Goal: Task Accomplishment & Management: Use online tool/utility

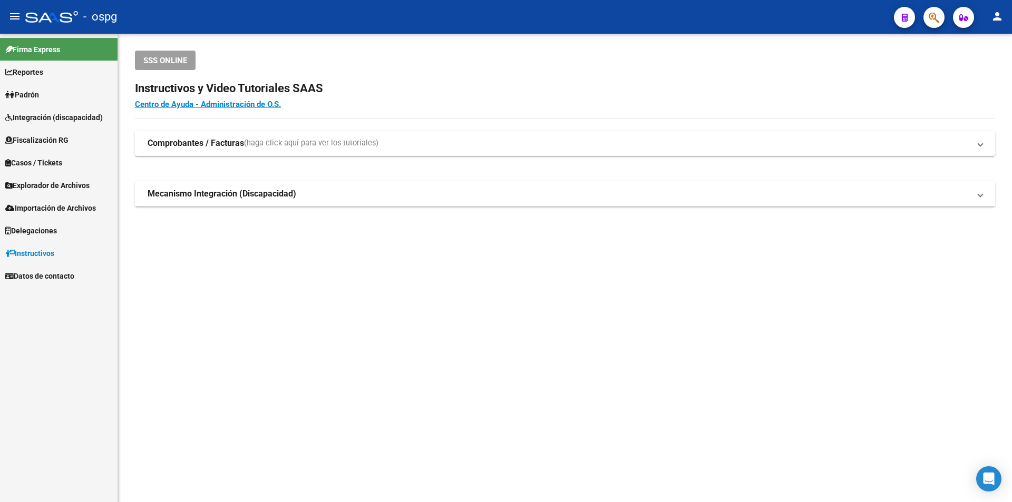
click at [40, 139] on span "Fiscalización RG" at bounding box center [36, 140] width 63 height 12
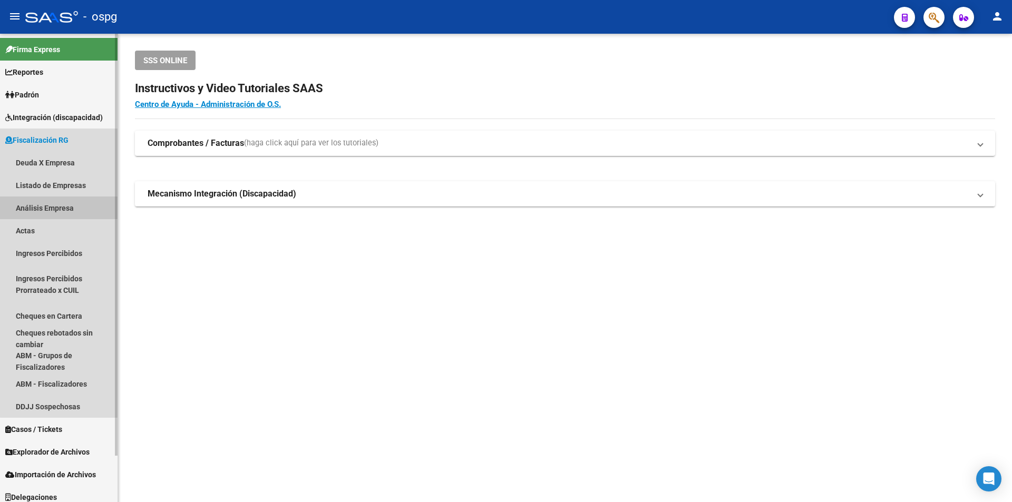
click at [63, 204] on link "Análisis Empresa" at bounding box center [59, 208] width 118 height 23
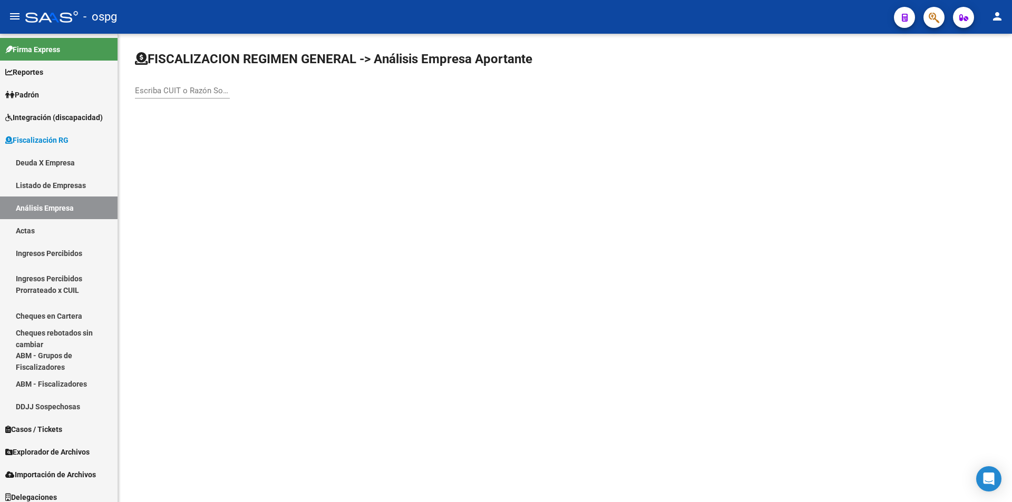
click at [190, 92] on input "Escriba CUIT o Razón Social para buscar" at bounding box center [182, 90] width 95 height 9
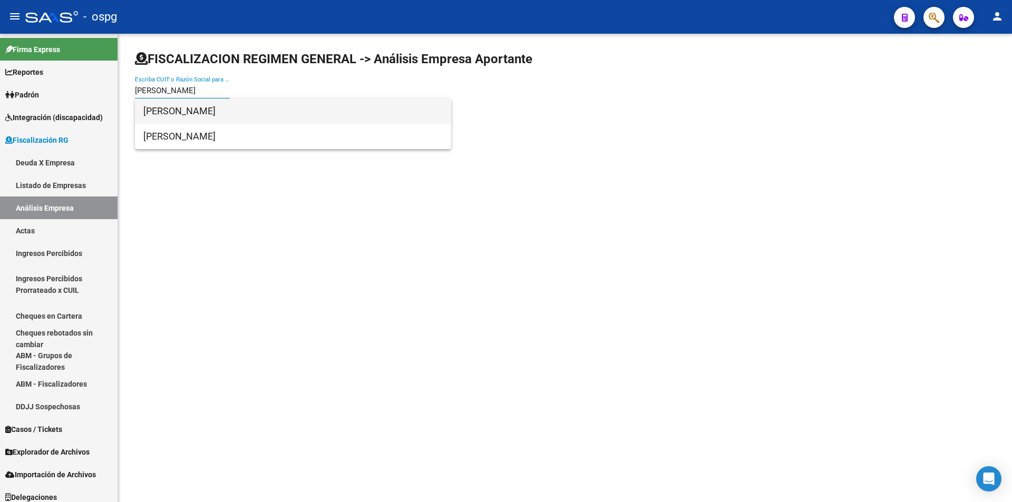
type input "[PERSON_NAME]"
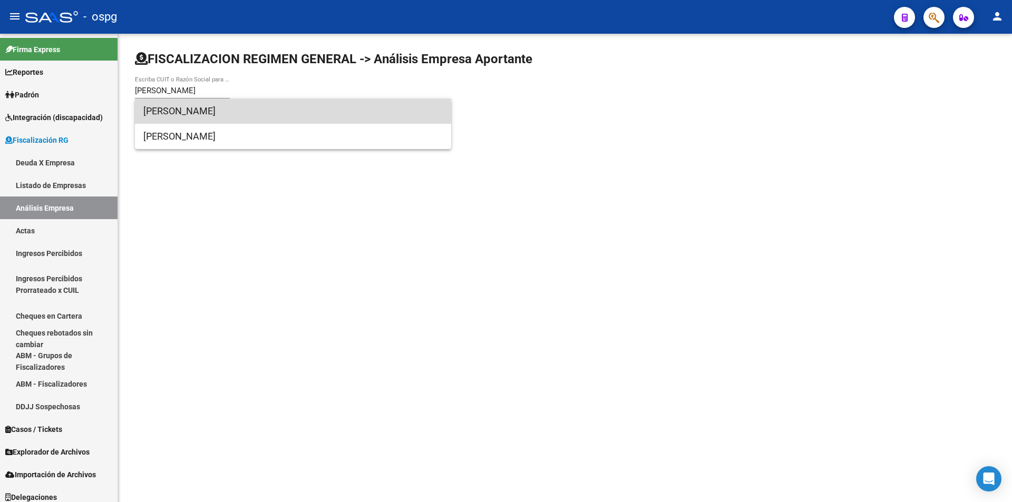
click at [193, 110] on span "[PERSON_NAME]" at bounding box center [292, 111] width 299 height 25
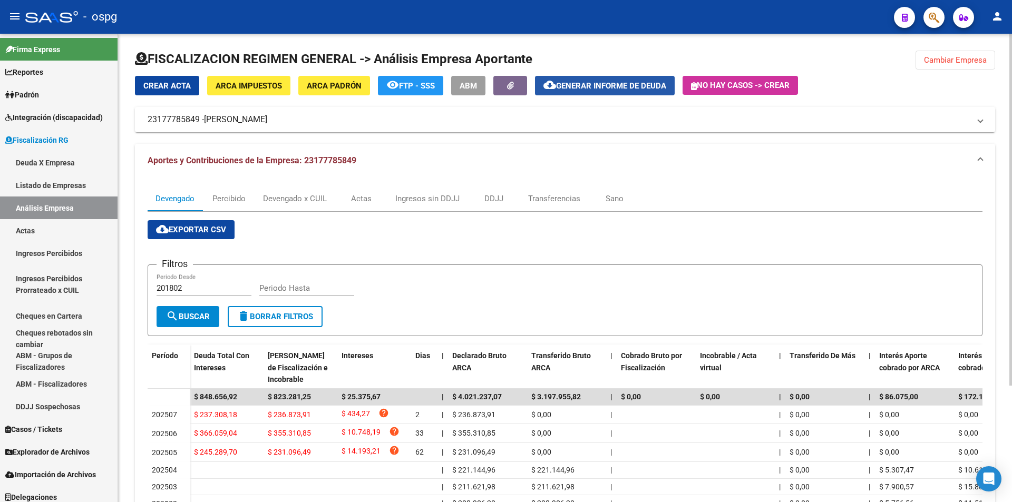
click at [612, 82] on span "Generar informe de deuda" at bounding box center [611, 85] width 110 height 9
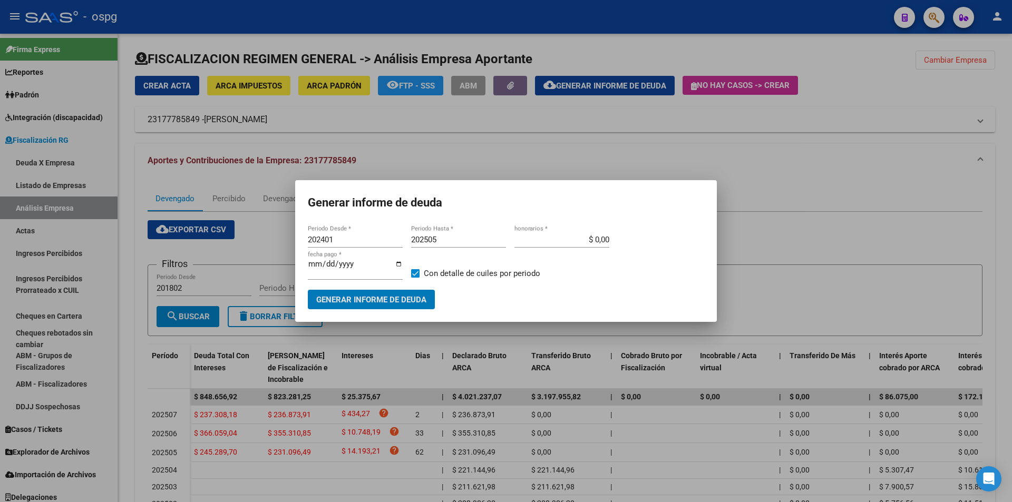
click at [346, 237] on input "202401" at bounding box center [355, 239] width 95 height 9
type input "202505"
click at [453, 245] on div "202505 Periodo Hasta *" at bounding box center [458, 240] width 95 height 16
type input "202507"
click at [417, 270] on span at bounding box center [415, 273] width 8 height 8
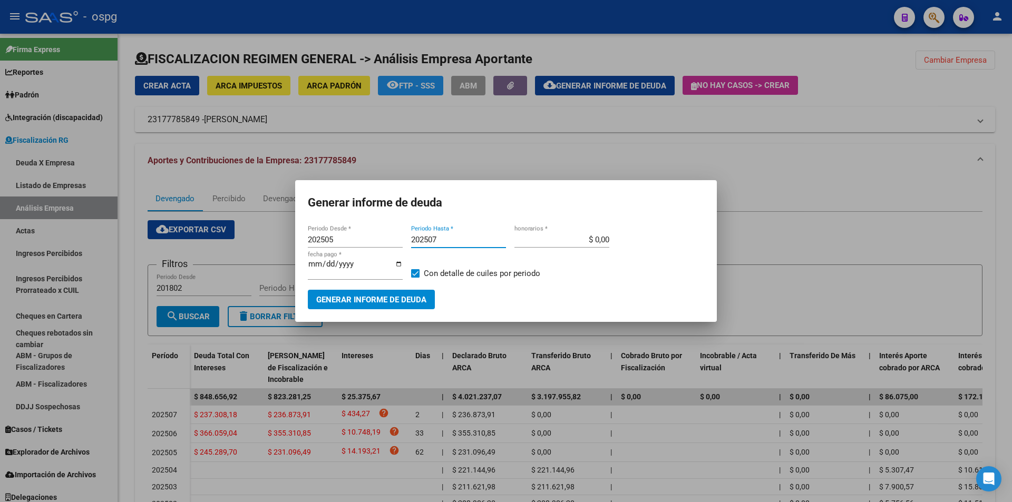
click at [415, 278] on input "Con detalle de cuiles por periodo" at bounding box center [415, 278] width 1 height 1
checkbox input "false"
click at [411, 299] on span "Generar informe de deuda" at bounding box center [371, 299] width 110 height 9
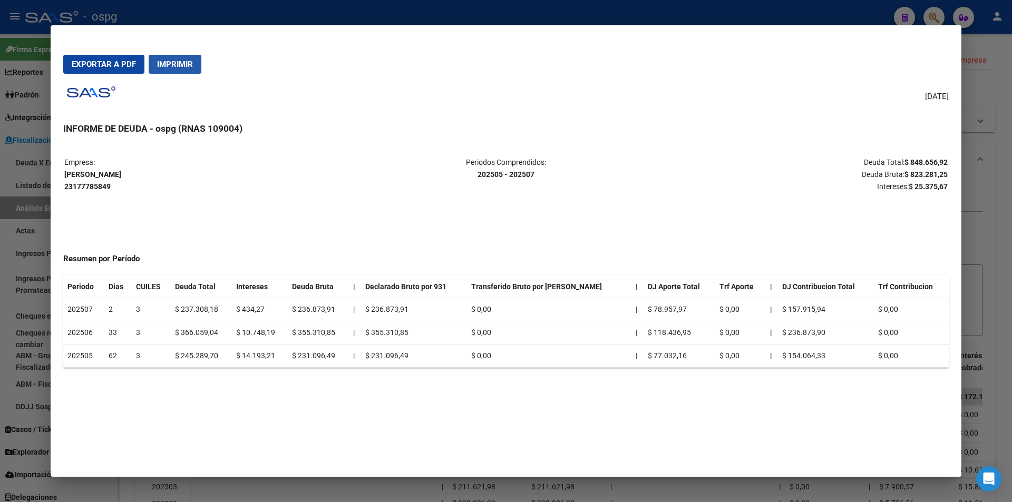
click at [181, 70] on button "Imprimir" at bounding box center [175, 64] width 53 height 19
click at [100, 60] on span "Exportar a PDF" at bounding box center [104, 64] width 64 height 9
click at [1002, 143] on div at bounding box center [506, 251] width 1012 height 502
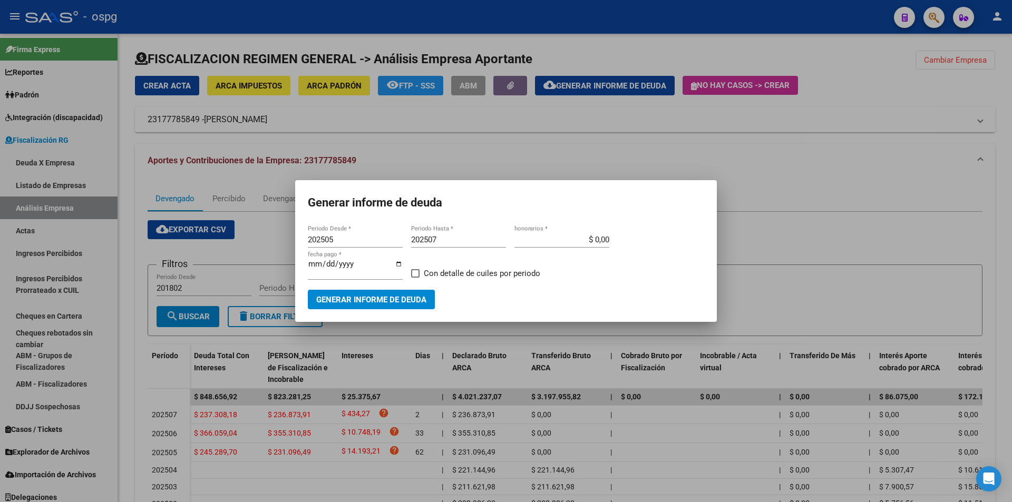
click at [774, 238] on div at bounding box center [506, 251] width 1012 height 502
